Goal: Information Seeking & Learning: Learn about a topic

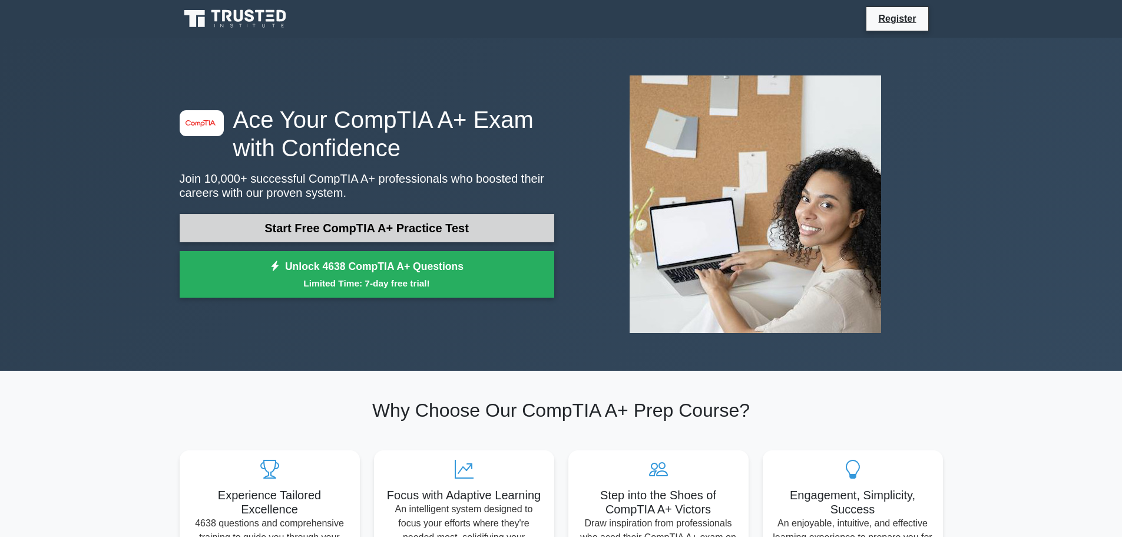
click at [437, 227] on link "Start Free CompTIA A+ Practice Test" at bounding box center [367, 228] width 375 height 28
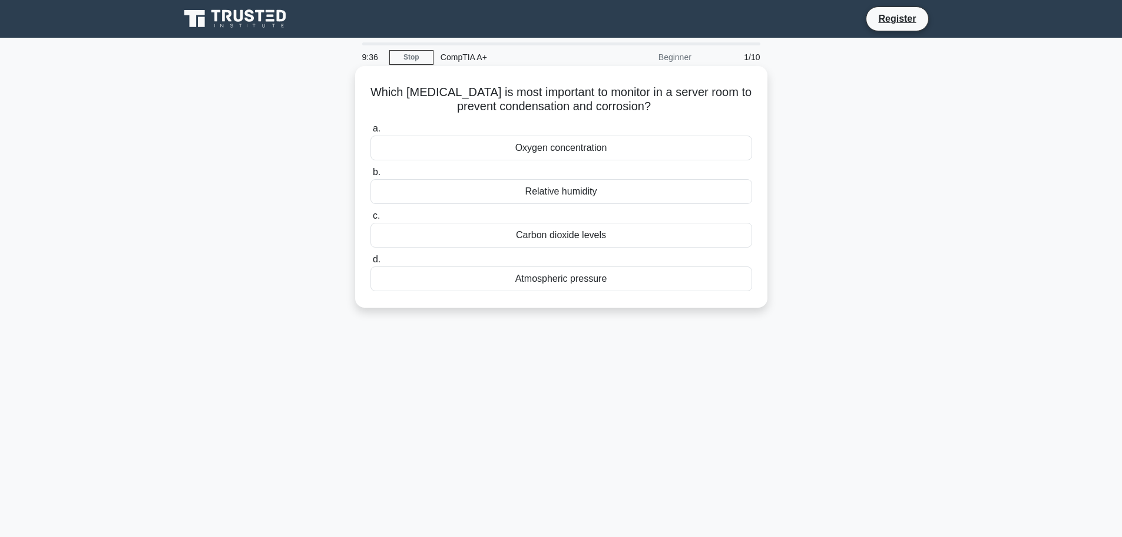
click at [570, 192] on div "Relative humidity" at bounding box center [562, 191] width 382 height 25
click at [371, 176] on input "b. Relative humidity" at bounding box center [371, 173] width 0 height 8
click at [574, 153] on div "Radiator" at bounding box center [562, 148] width 382 height 25
click at [371, 133] on input "a. Radiator" at bounding box center [371, 129] width 0 height 8
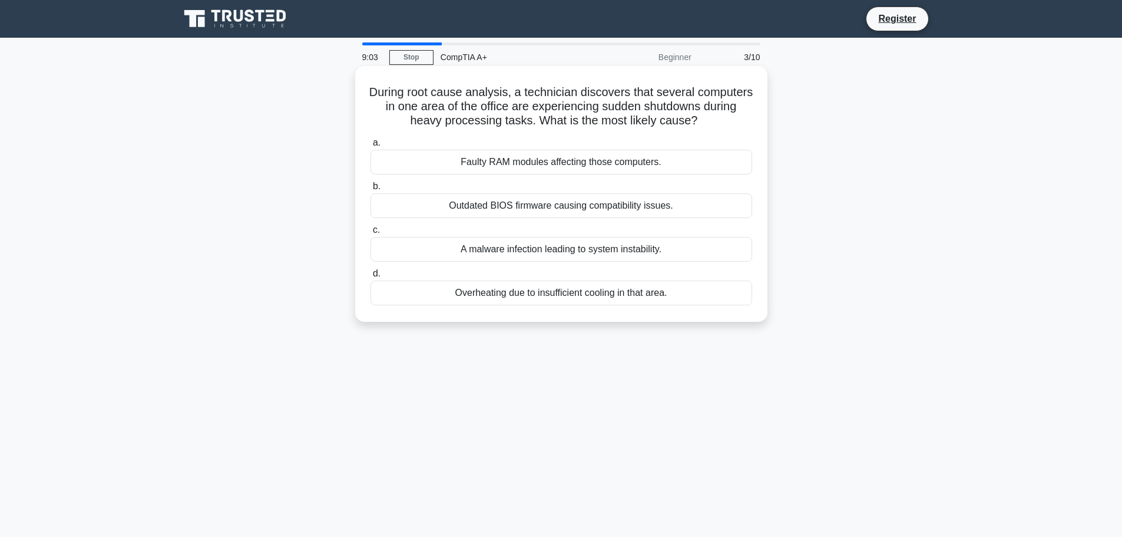
click at [624, 298] on div "Overheating due to insufficient cooling in that area." at bounding box center [562, 292] width 382 height 25
click at [371, 277] on input "d. Overheating due to insufficient cooling in that area." at bounding box center [371, 274] width 0 height 8
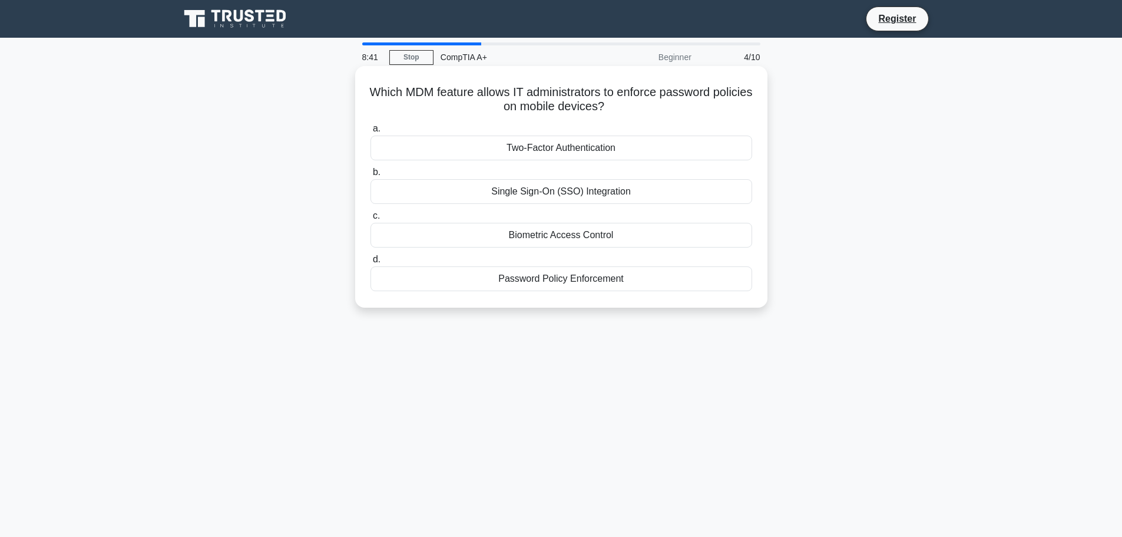
click at [584, 280] on div "Password Policy Enforcement" at bounding box center [562, 278] width 382 height 25
click at [371, 263] on input "d. Password Policy Enforcement" at bounding box center [371, 260] width 0 height 8
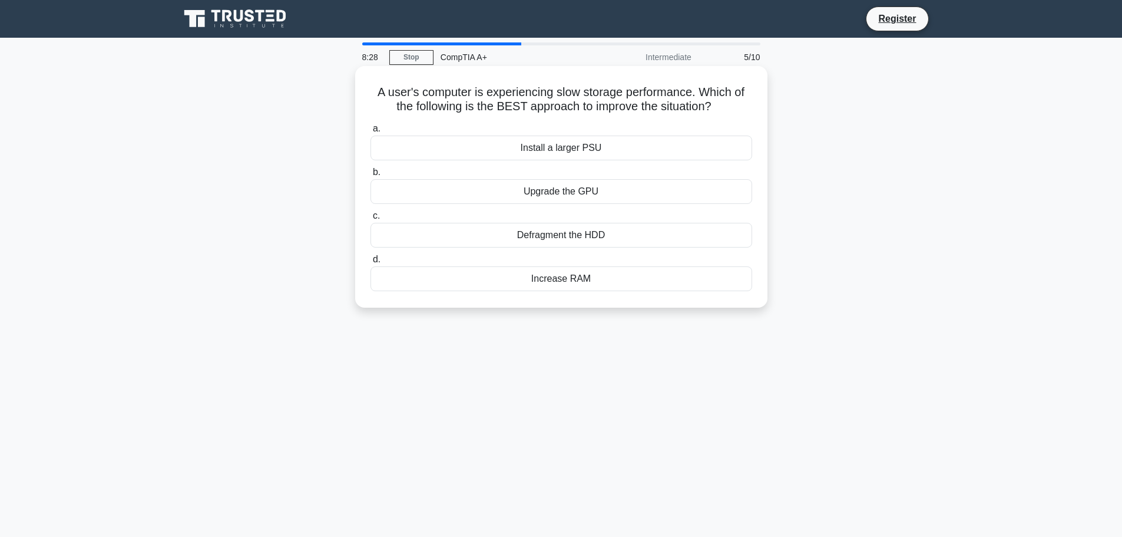
click at [580, 236] on div "Defragment the HDD" at bounding box center [562, 235] width 382 height 25
click at [371, 220] on input "c. Defragment the HDD" at bounding box center [371, 216] width 0 height 8
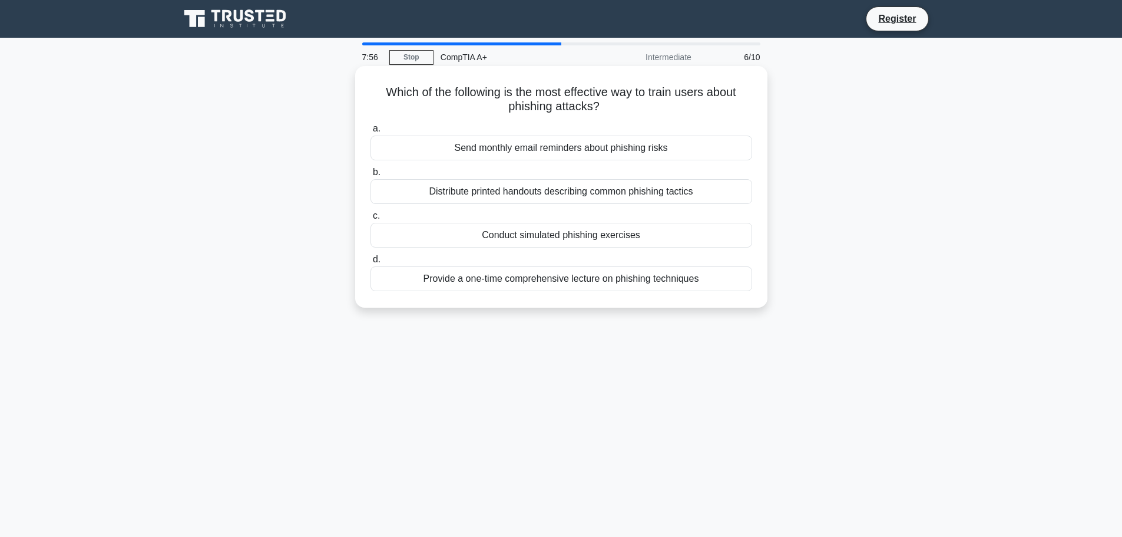
click at [618, 239] on div "Conduct simulated phishing exercises" at bounding box center [562, 235] width 382 height 25
click at [371, 220] on input "c. Conduct simulated phishing exercises" at bounding box center [371, 216] width 0 height 8
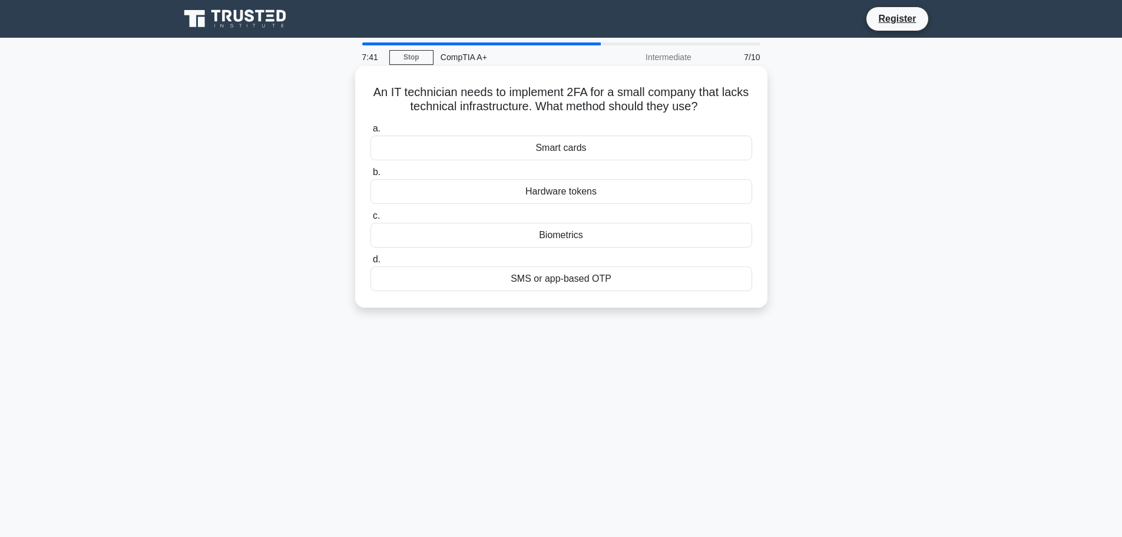
click at [587, 284] on div "SMS or app-based OTP" at bounding box center [562, 278] width 382 height 25
click at [371, 263] on input "d. SMS or app-based OTP" at bounding box center [371, 260] width 0 height 8
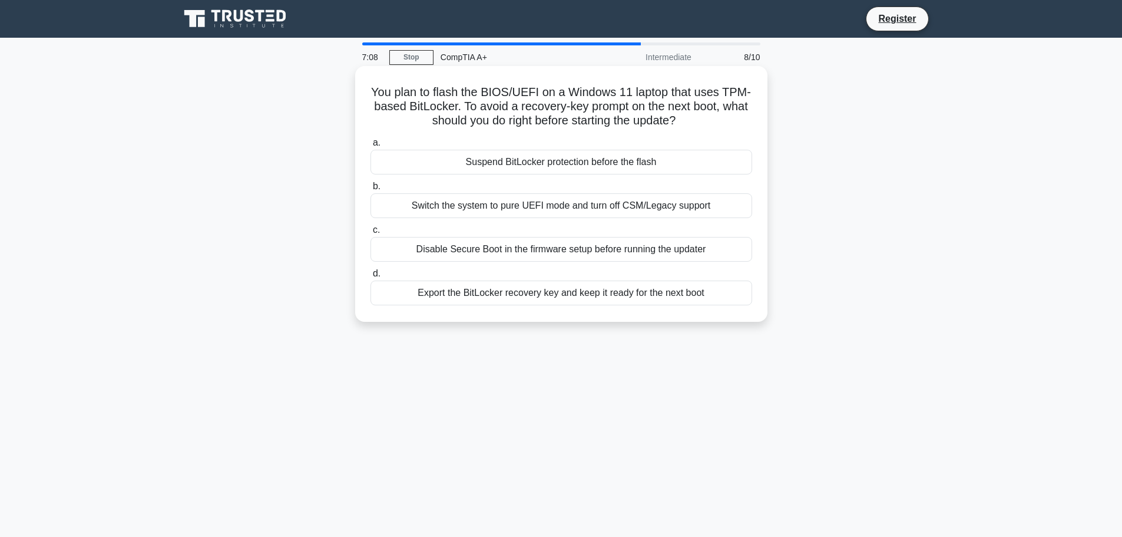
click at [617, 293] on div "Export the BitLocker recovery key and keep it ready for the next boot" at bounding box center [562, 292] width 382 height 25
click at [371, 277] on input "d. Export the BitLocker recovery key and keep it ready for the next boot" at bounding box center [371, 274] width 0 height 8
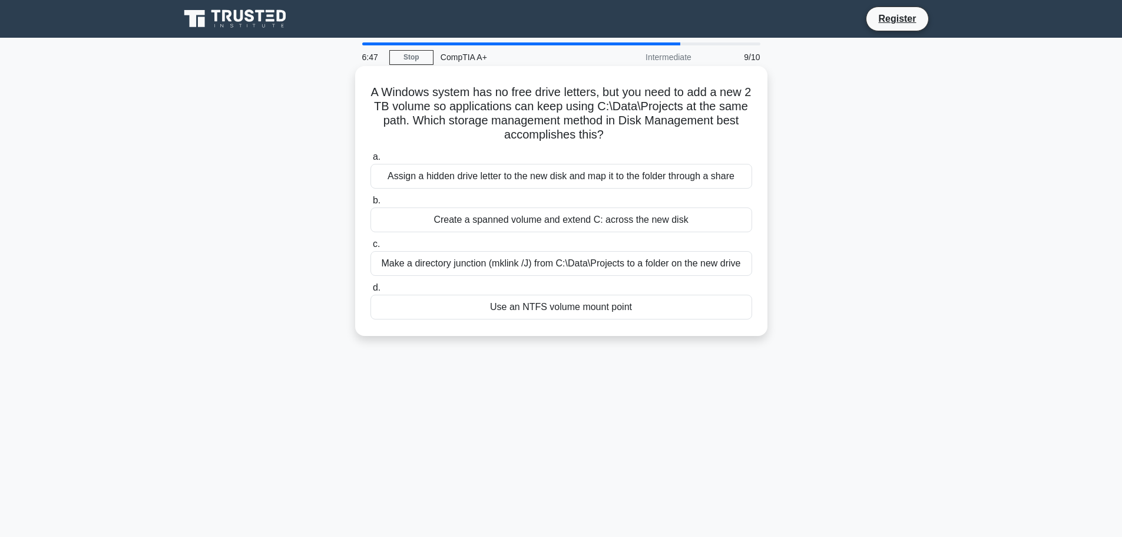
click at [614, 315] on div "Use an NTFS volume mount point" at bounding box center [562, 307] width 382 height 25
click at [371, 292] on input "d. Use an NTFS volume mount point" at bounding box center [371, 288] width 0 height 8
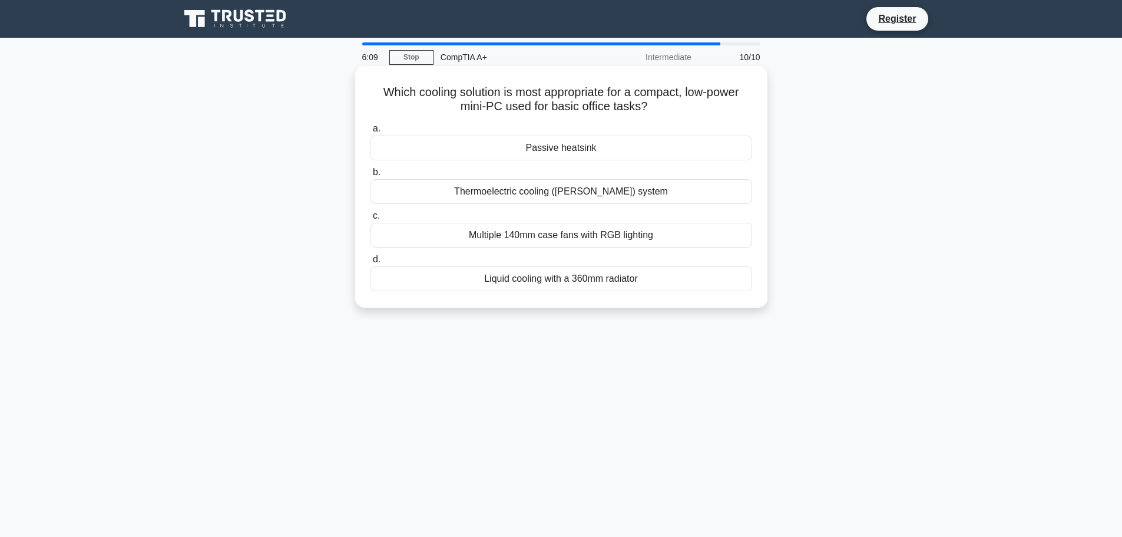
click at [603, 147] on div "Passive heatsink" at bounding box center [562, 148] width 382 height 25
click at [371, 133] on input "a. Passive heatsink" at bounding box center [371, 129] width 0 height 8
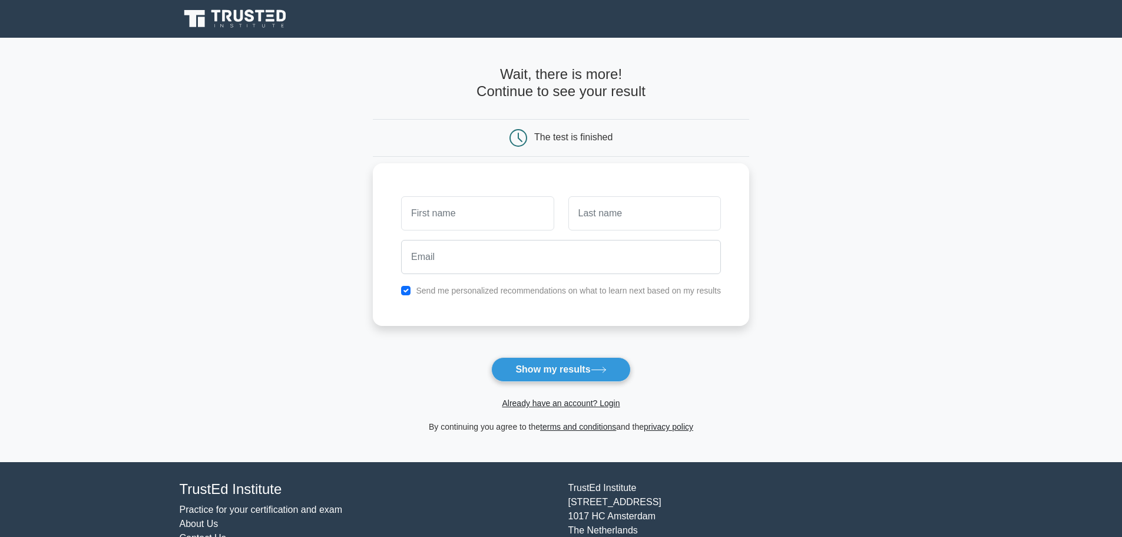
click at [436, 291] on label "Send me personalized recommendations on what to learn next based on my results" at bounding box center [568, 290] width 305 height 9
click at [405, 291] on input "checkbox" at bounding box center [405, 290] width 9 height 9
checkbox input "false"
click at [566, 374] on button "Show my results" at bounding box center [560, 369] width 139 height 25
click at [913, 176] on main "Wait, there is more! Continue to see your result The test is finished and the" at bounding box center [561, 250] width 1122 height 424
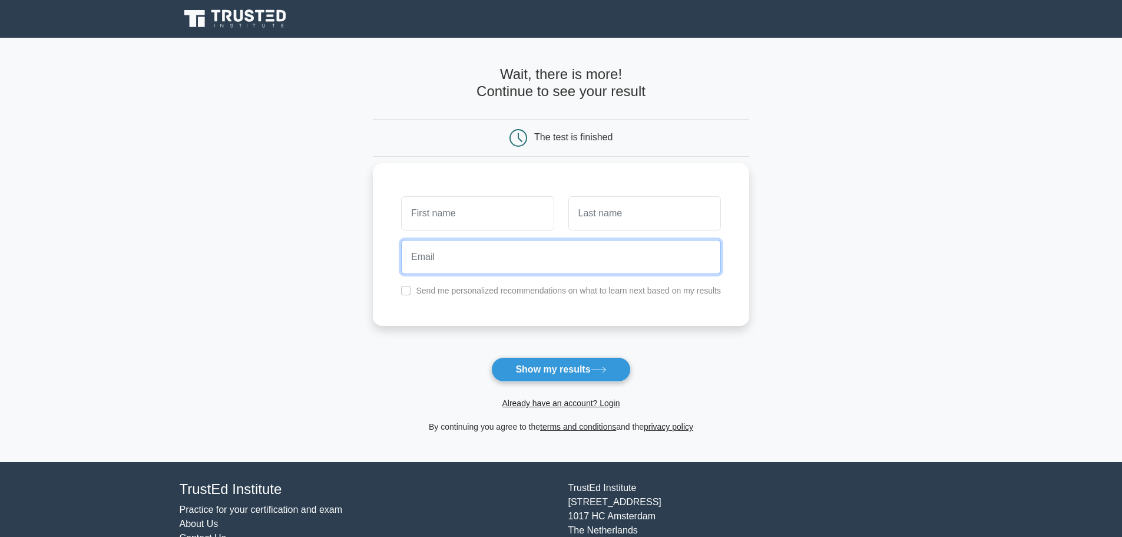
click at [494, 265] on input "email" at bounding box center [561, 257] width 320 height 34
type input "[EMAIL_ADDRESS][DOMAIN_NAME]"
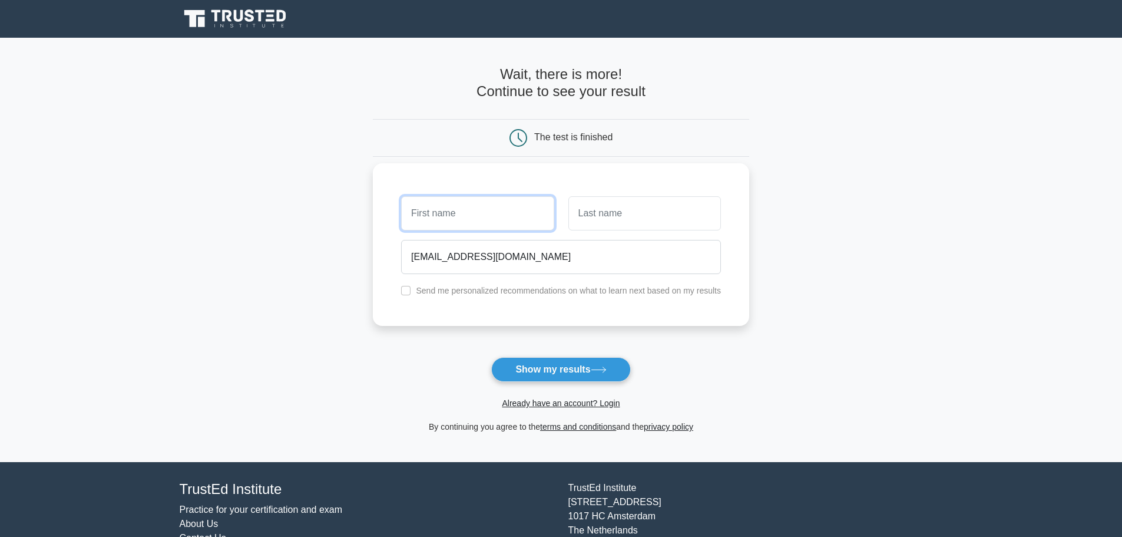
click at [487, 226] on input "text" at bounding box center [477, 213] width 153 height 34
type input "[PERSON_NAME]"
click at [615, 204] on input "text" at bounding box center [645, 213] width 153 height 34
type input "Vas"
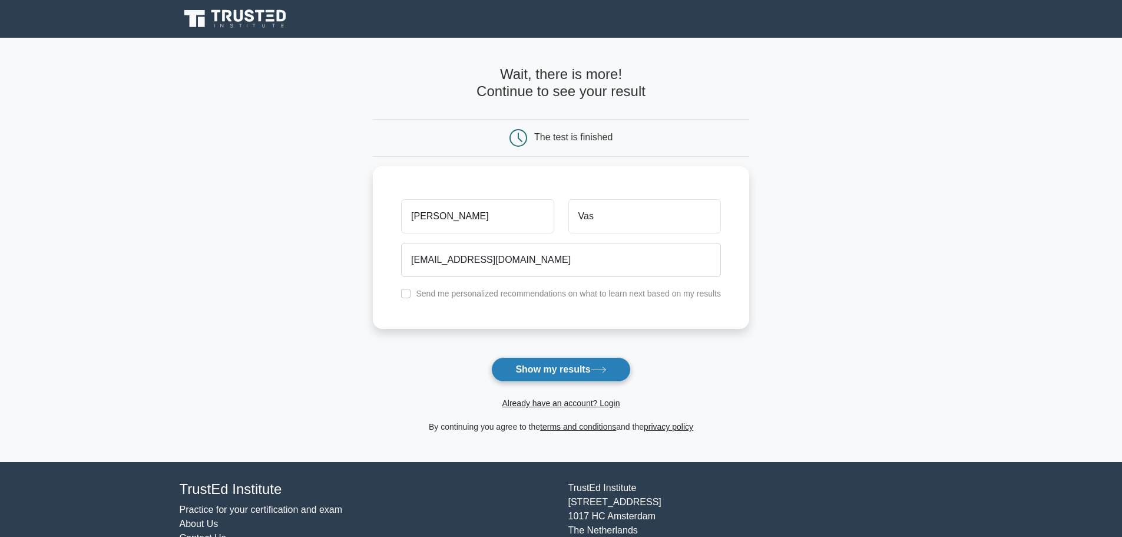
click at [571, 378] on button "Show my results" at bounding box center [560, 369] width 139 height 25
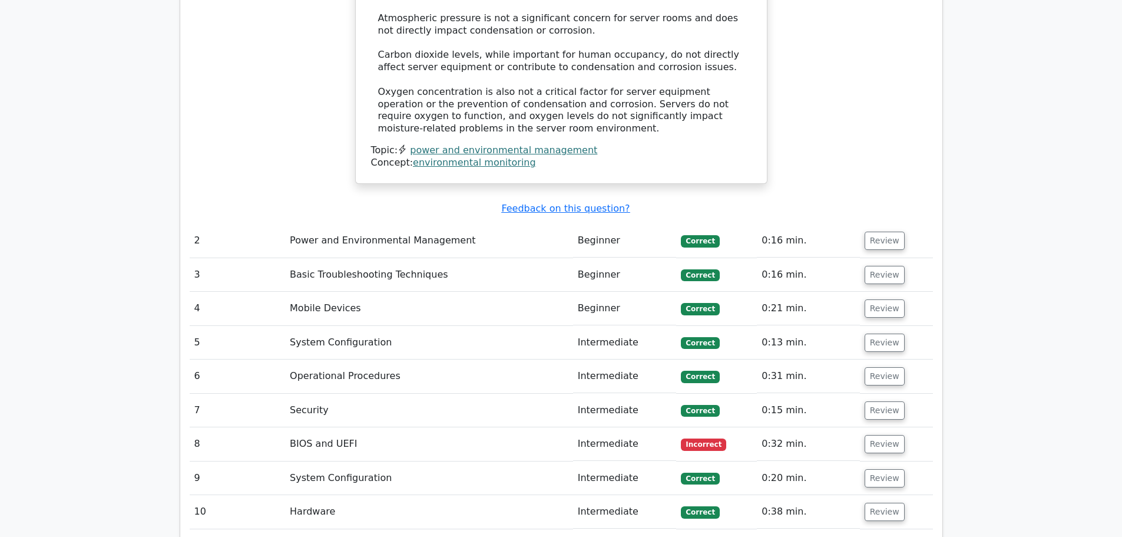
scroll to position [1473, 0]
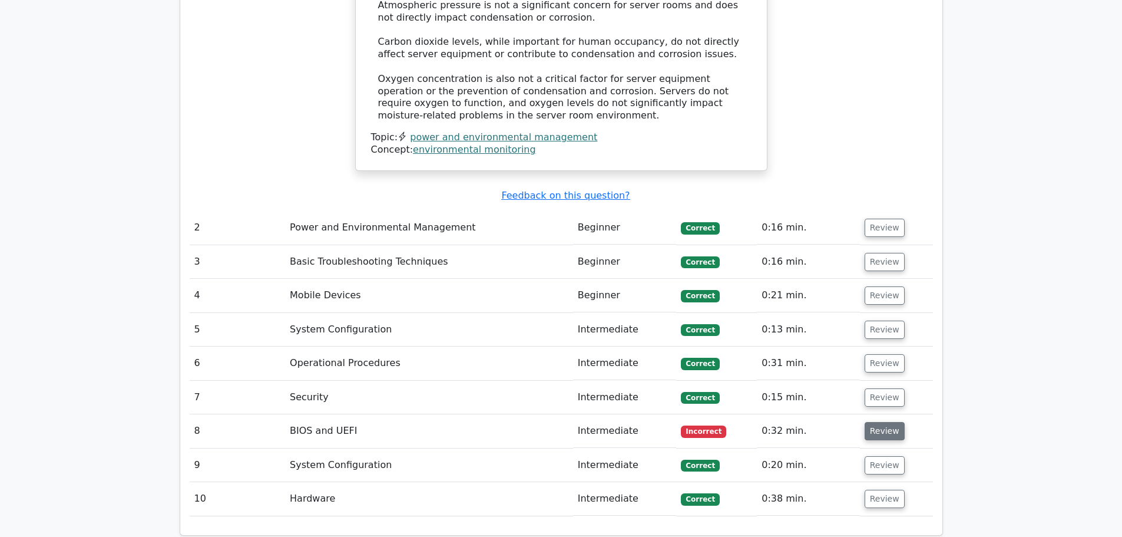
click at [881, 422] on button "Review" at bounding box center [885, 431] width 40 height 18
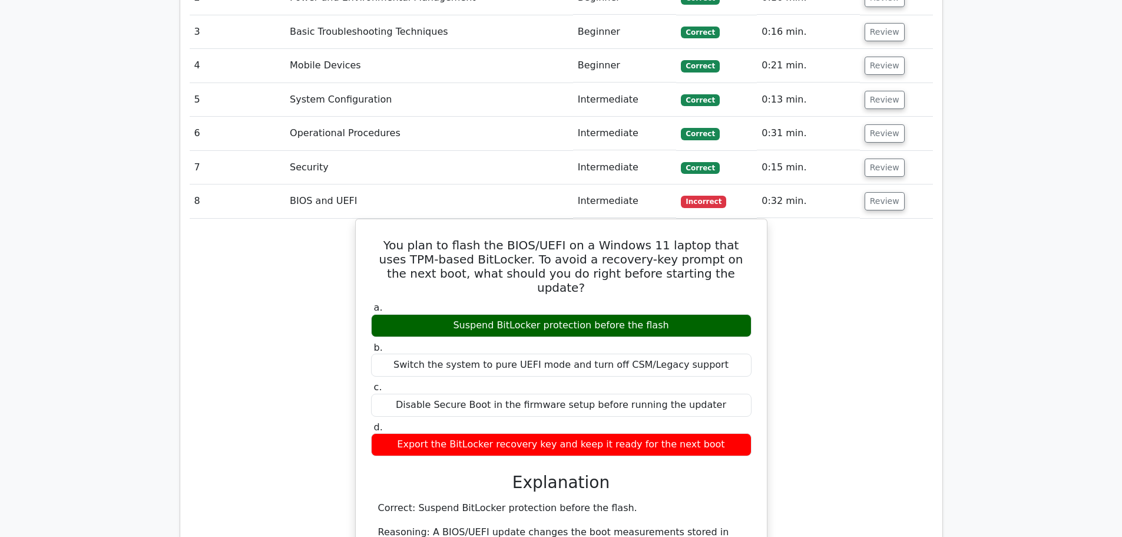
scroll to position [1709, 0]
